Goal: Task Accomplishment & Management: Manage account settings

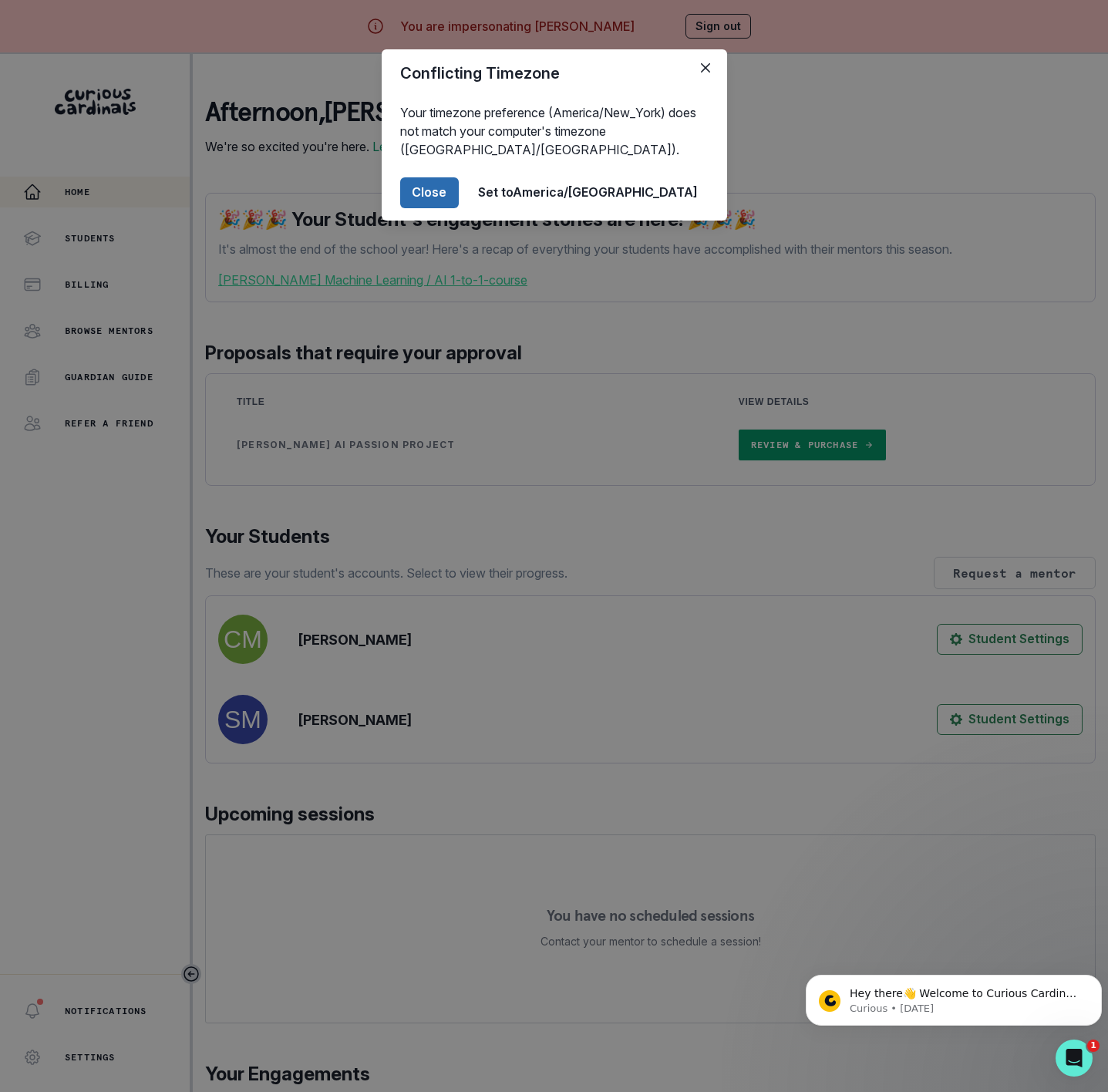
click at [458, 190] on button "Close" at bounding box center [430, 192] width 59 height 31
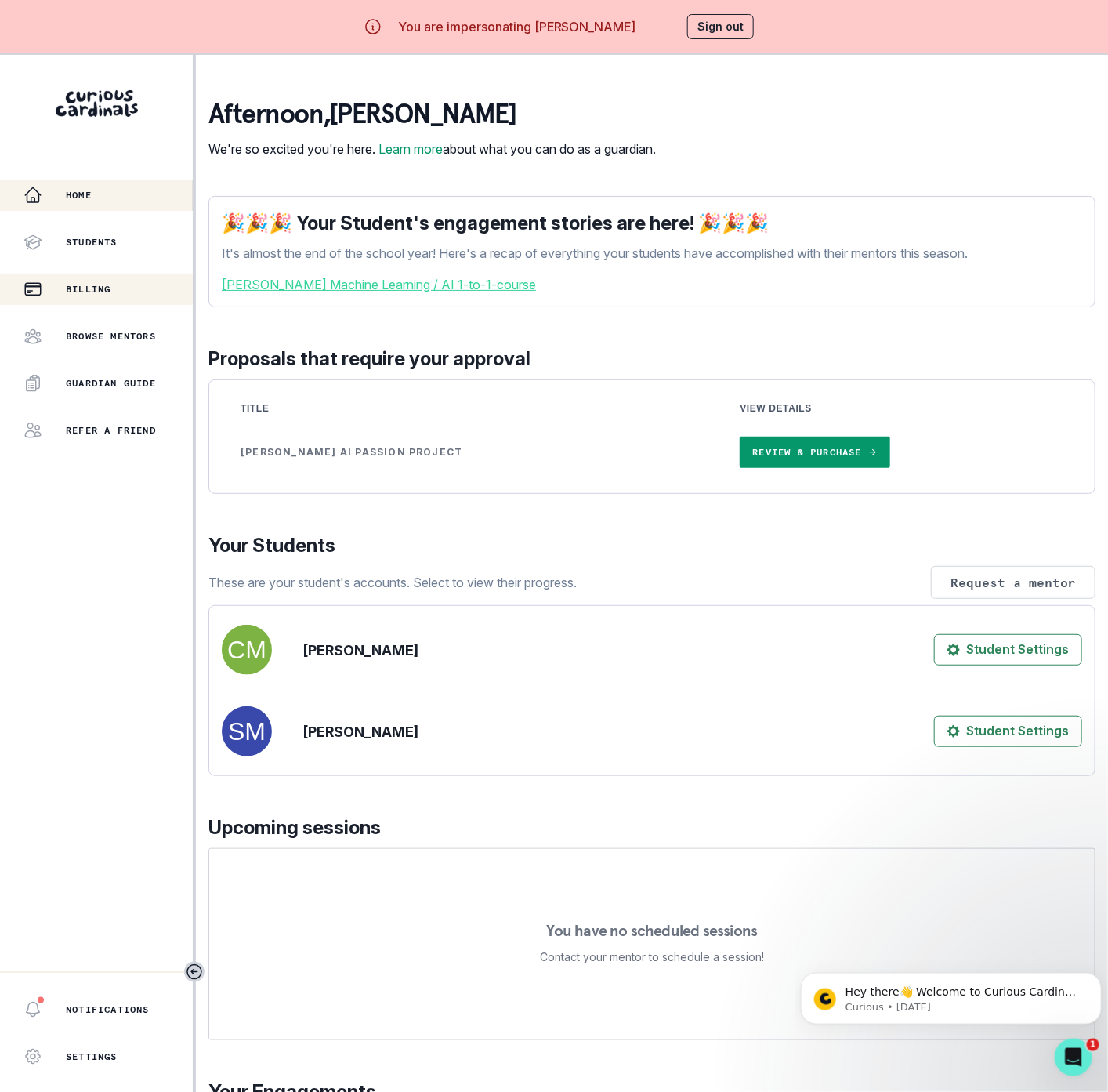
click at [92, 285] on p "Billing" at bounding box center [88, 290] width 44 height 13
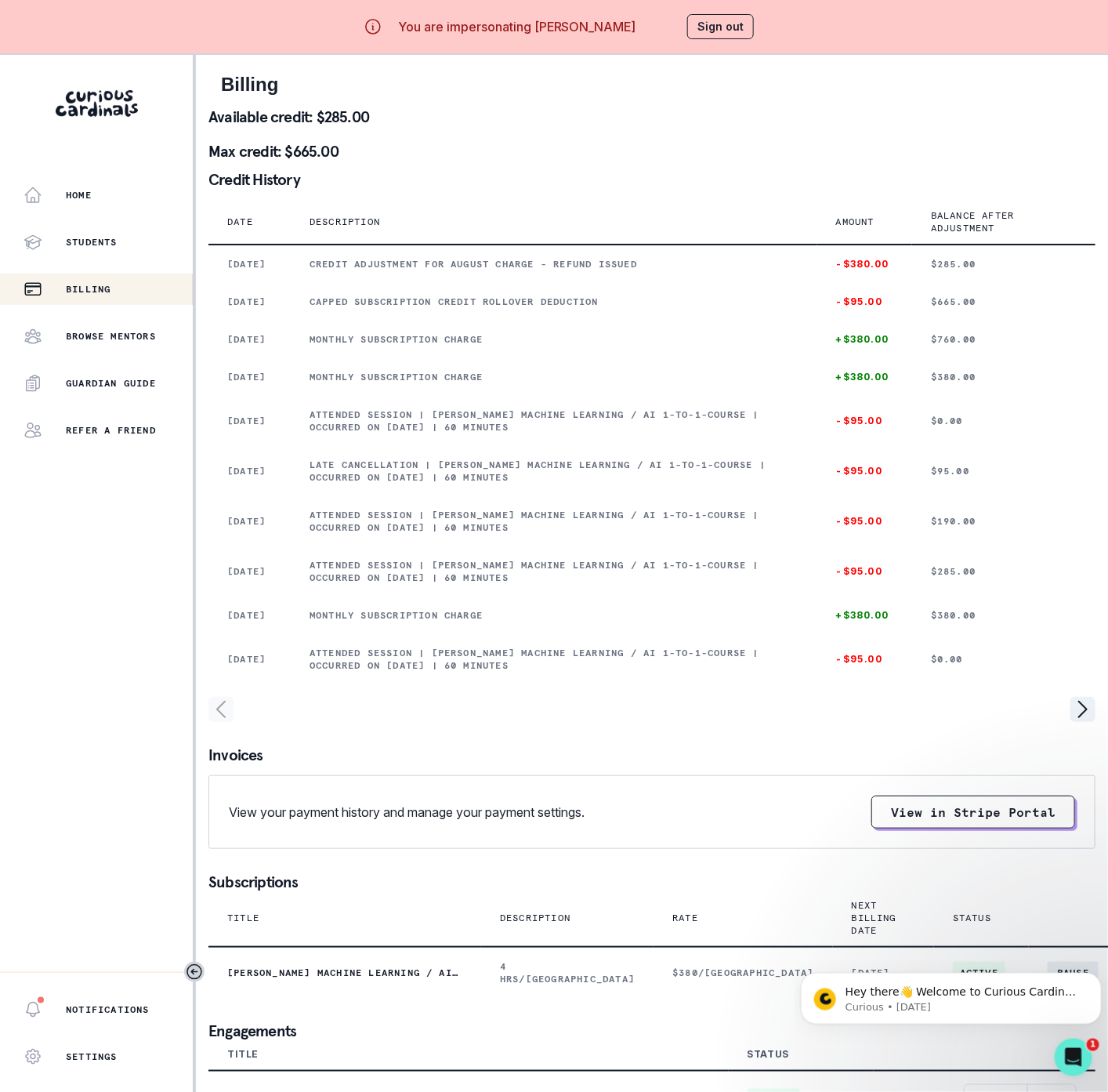
click at [734, 28] on button "Sign out" at bounding box center [721, 27] width 67 height 25
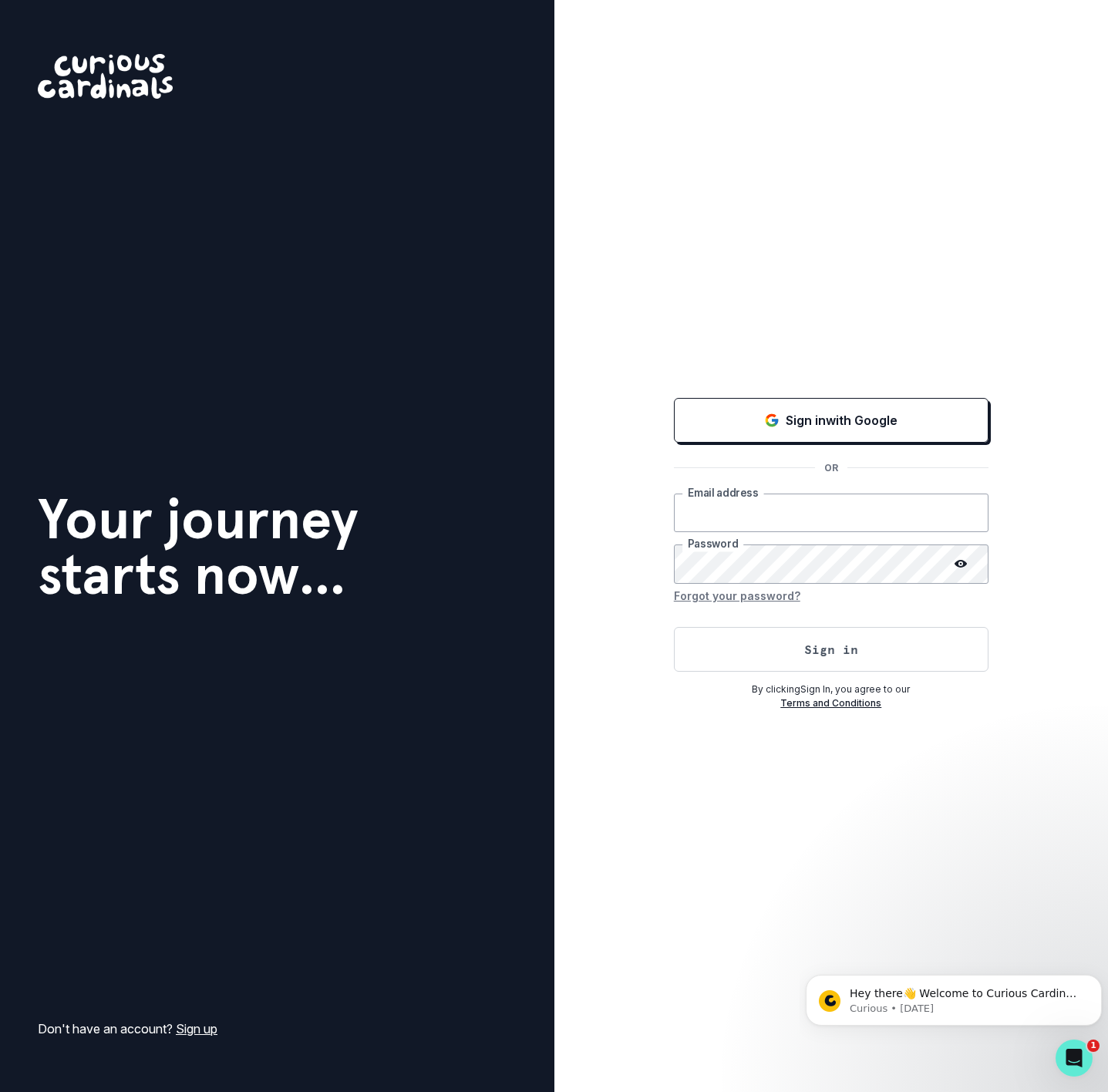
type input "[EMAIL_ADDRESS][DOMAIN_NAME]"
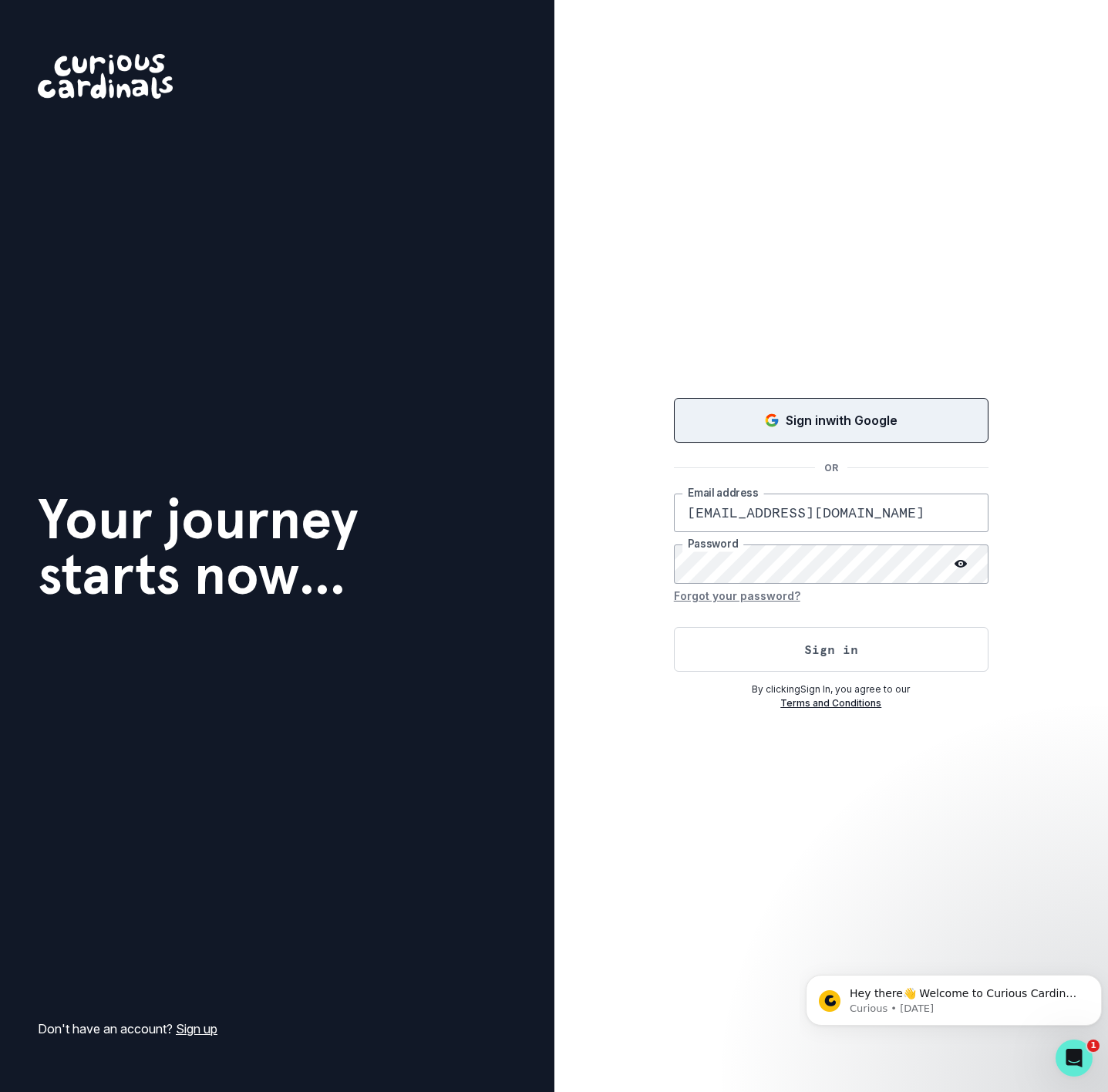
click at [752, 426] on div "Sign in with Google" at bounding box center [831, 420] width 276 height 19
